Goal: Find specific page/section: Find specific page/section

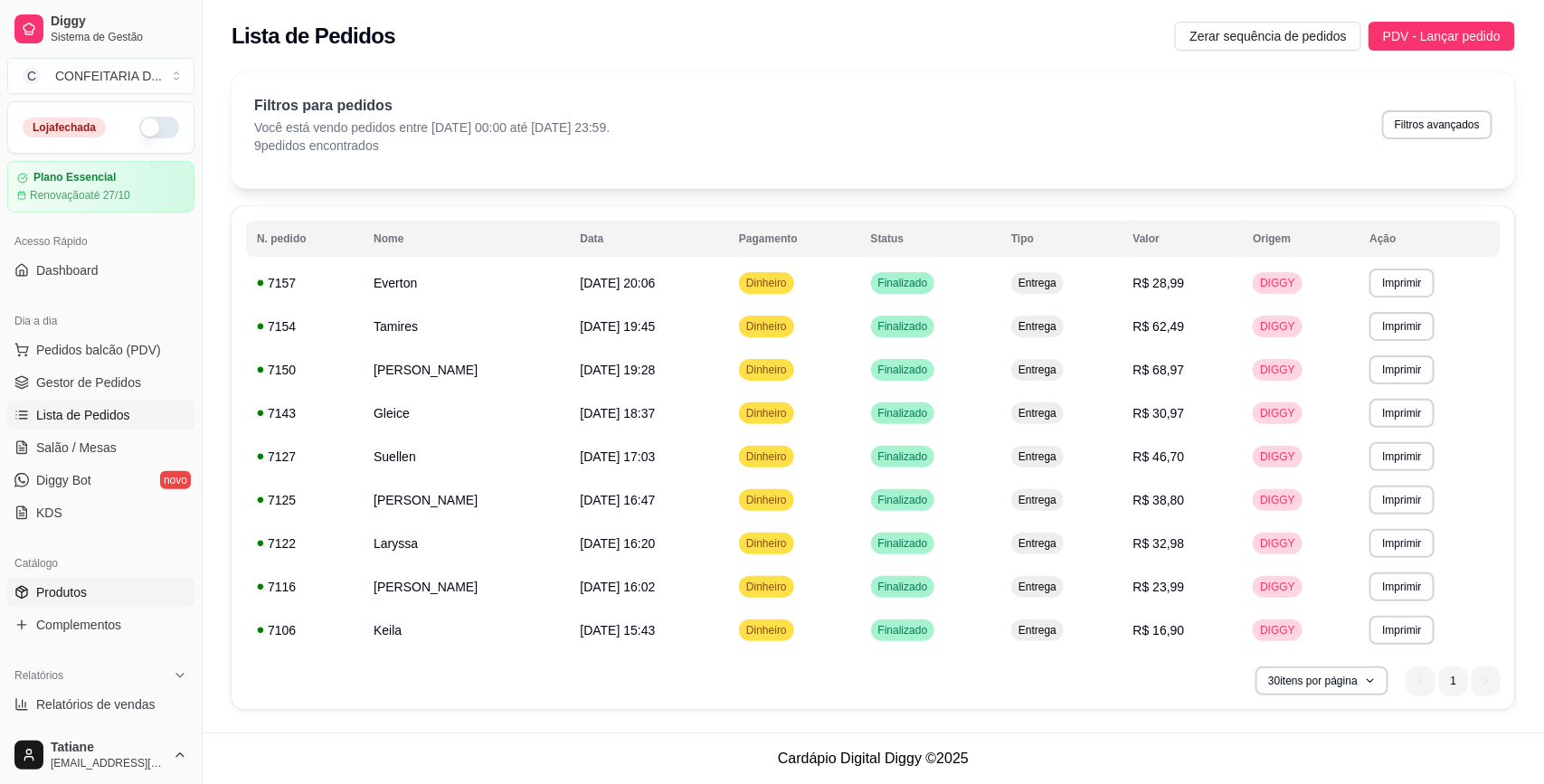
click at [91, 591] on link "Produtos" at bounding box center [101, 592] width 187 height 29
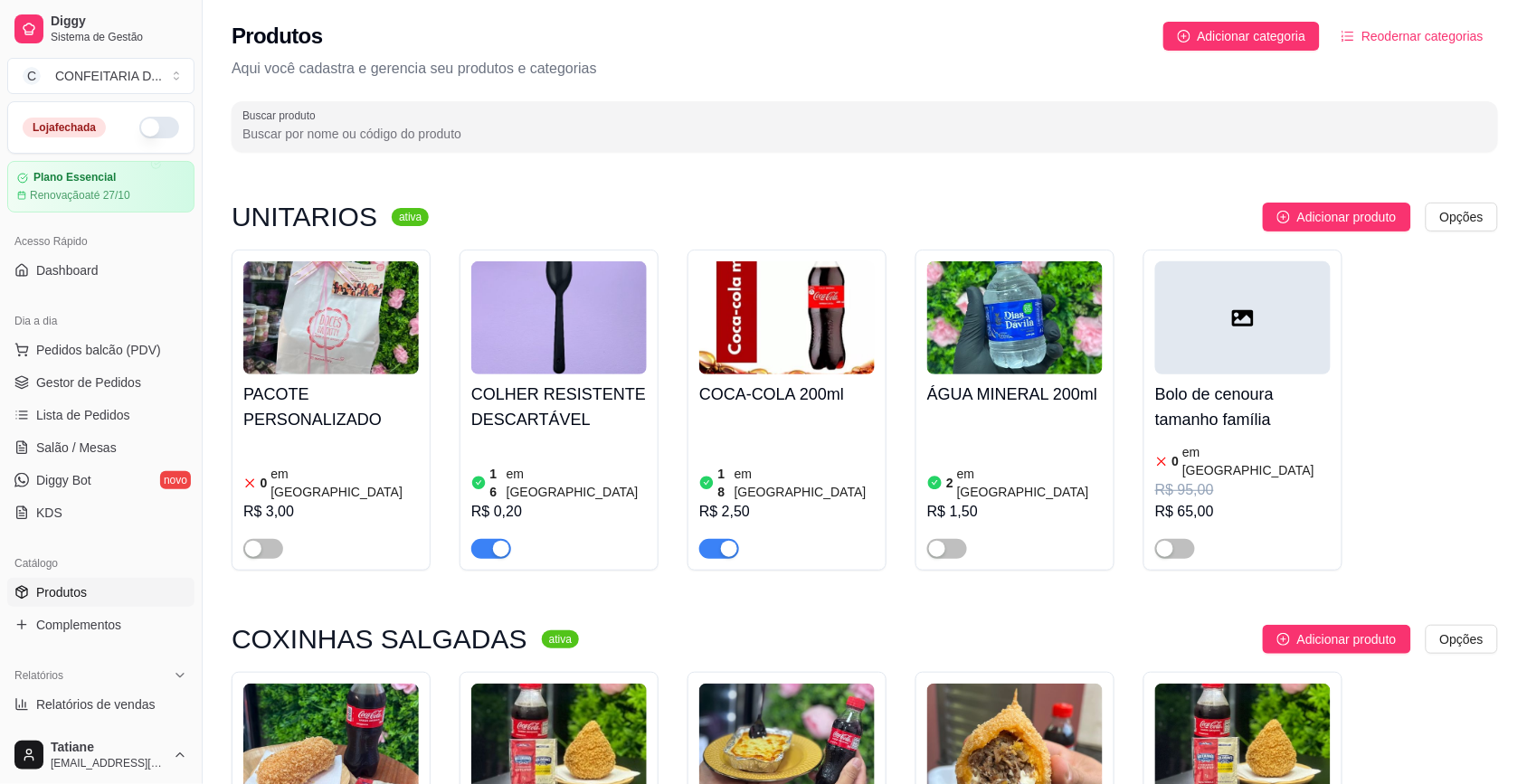
click at [639, 125] on input "Buscar produto" at bounding box center [864, 133] width 1245 height 18
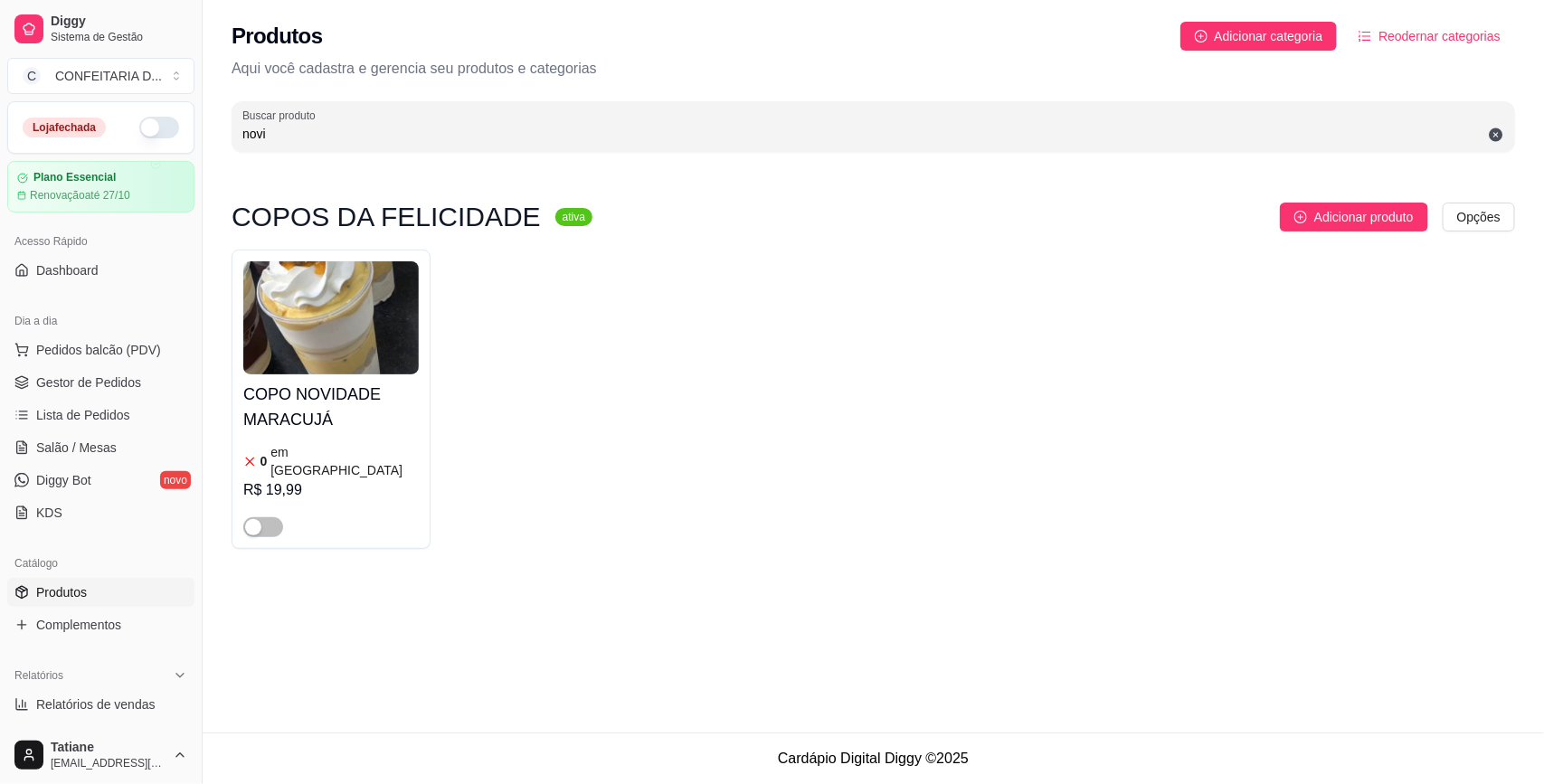
type input "novi"
click at [319, 297] on img at bounding box center [331, 317] width 175 height 113
click at [324, 141] on input "novi" at bounding box center [873, 133] width 1262 height 18
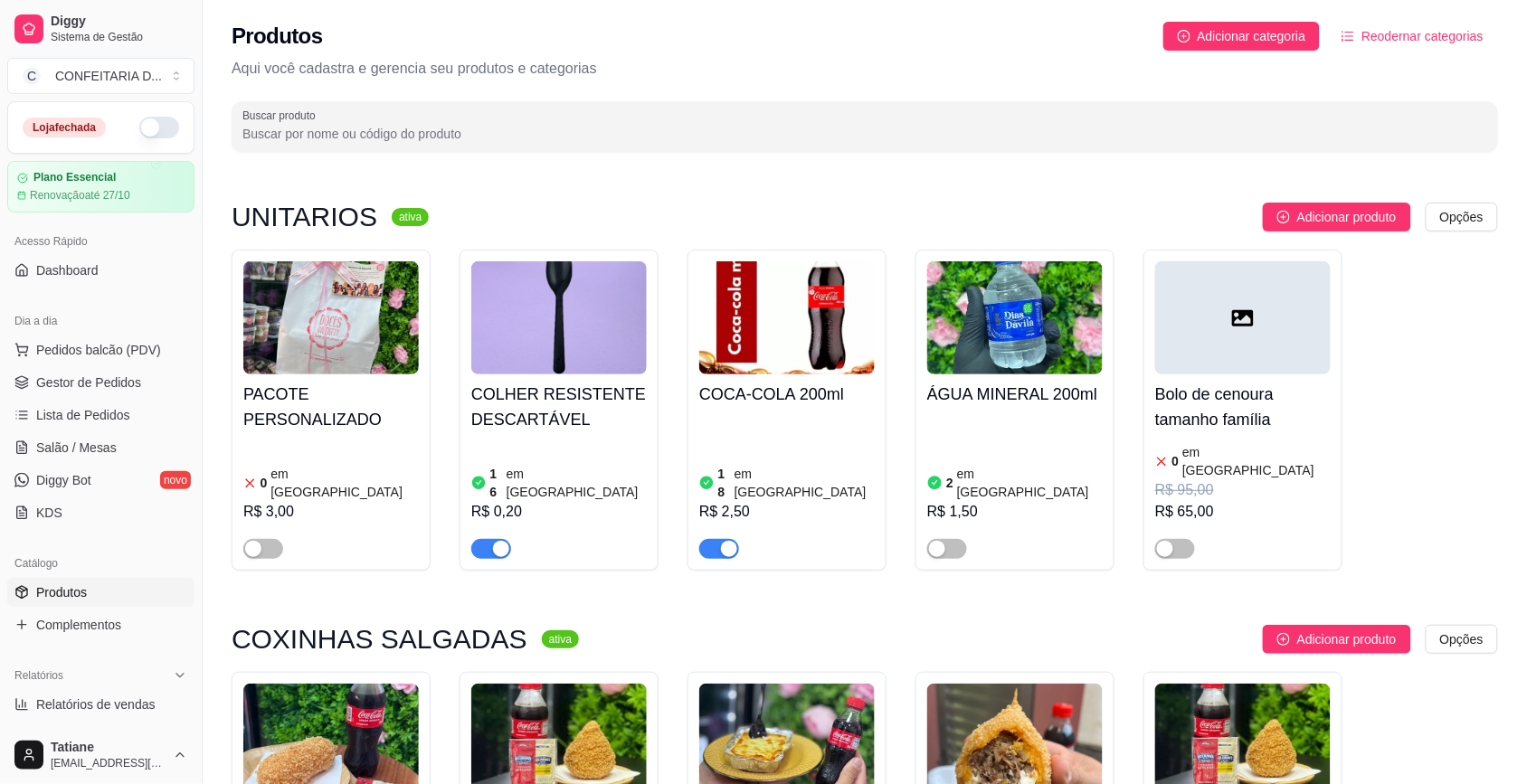
click at [71, 367] on ul "Pedidos balcão (PDV) Gestor de Pedidos Lista de Pedidos Salão / Mesas Diggy Bot…" at bounding box center [101, 431] width 187 height 191
click at [69, 382] on span "Gestor de Pedidos" at bounding box center [88, 383] width 105 height 18
